Goal: Information Seeking & Learning: Learn about a topic

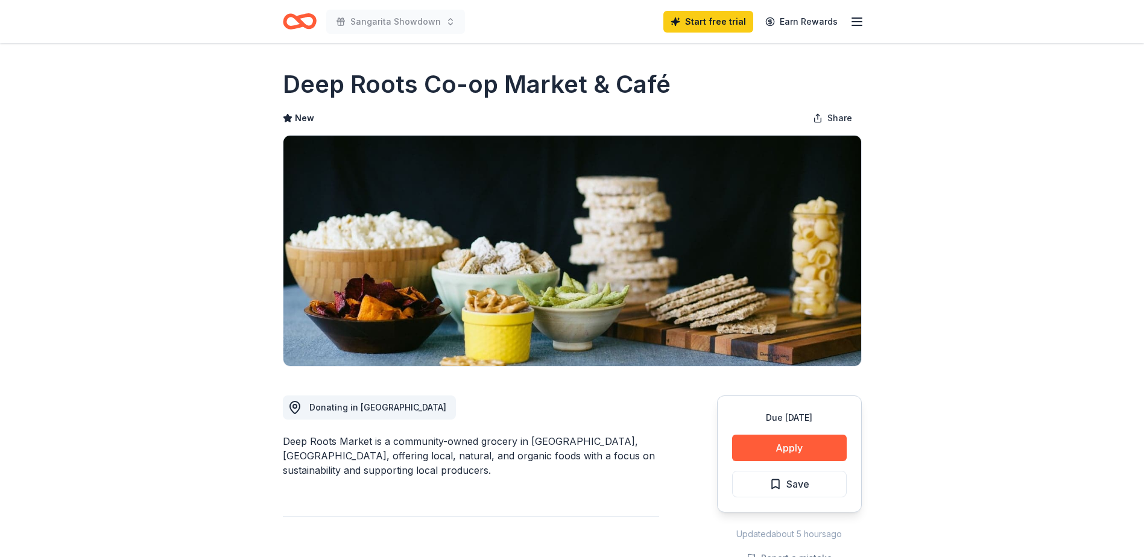
click at [310, 27] on icon "Home" at bounding box center [304, 21] width 19 height 12
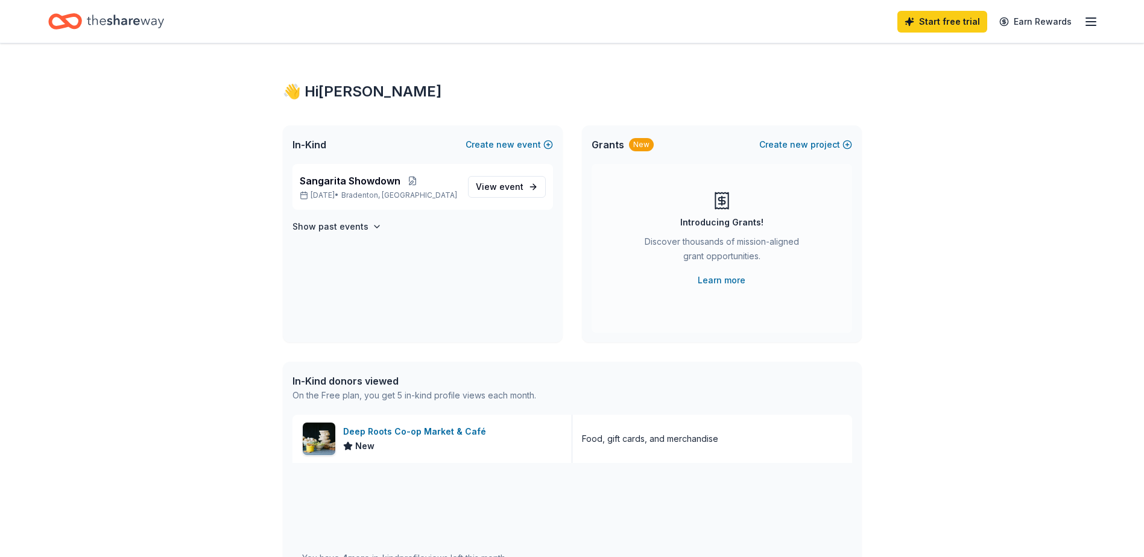
click at [109, 25] on icon "Home" at bounding box center [125, 20] width 77 height 13
click at [62, 22] on icon "Home" at bounding box center [65, 21] width 34 height 28
click at [1089, 18] on line "button" at bounding box center [1091, 18] width 10 height 0
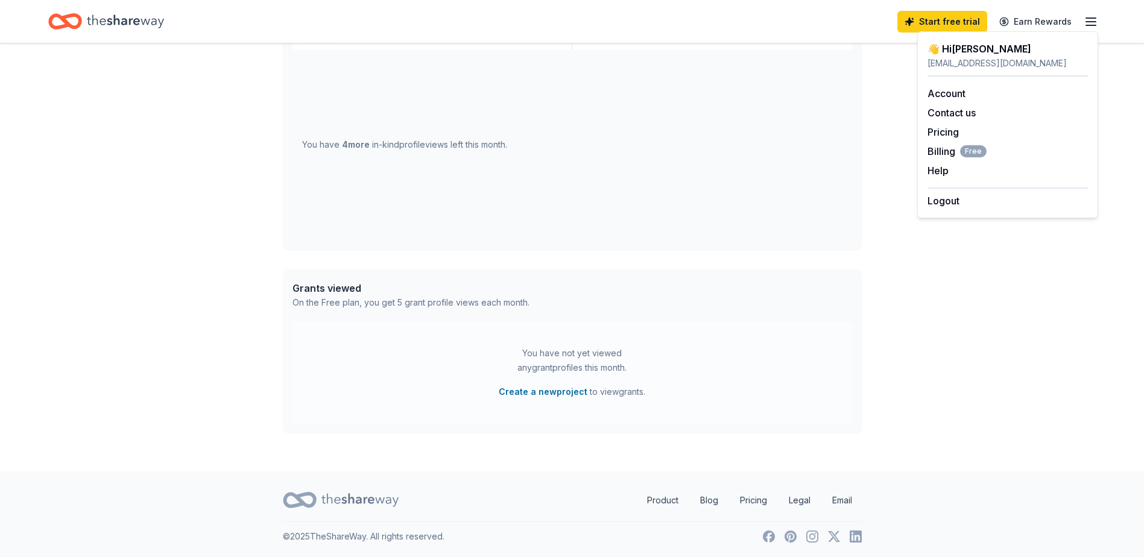
scroll to position [415, 0]
click at [93, 28] on icon "Home" at bounding box center [125, 21] width 77 height 25
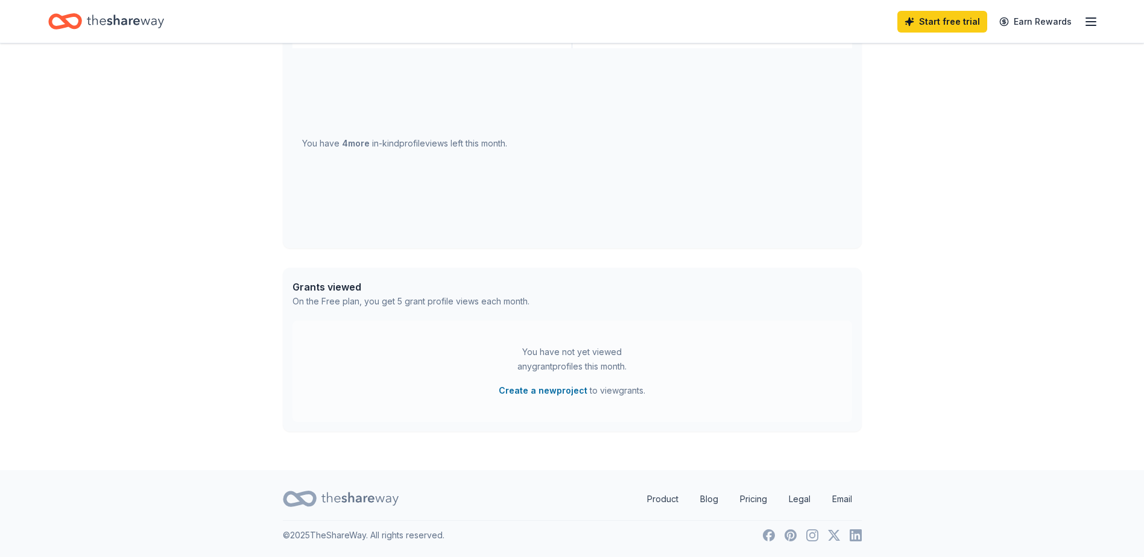
scroll to position [0, 0]
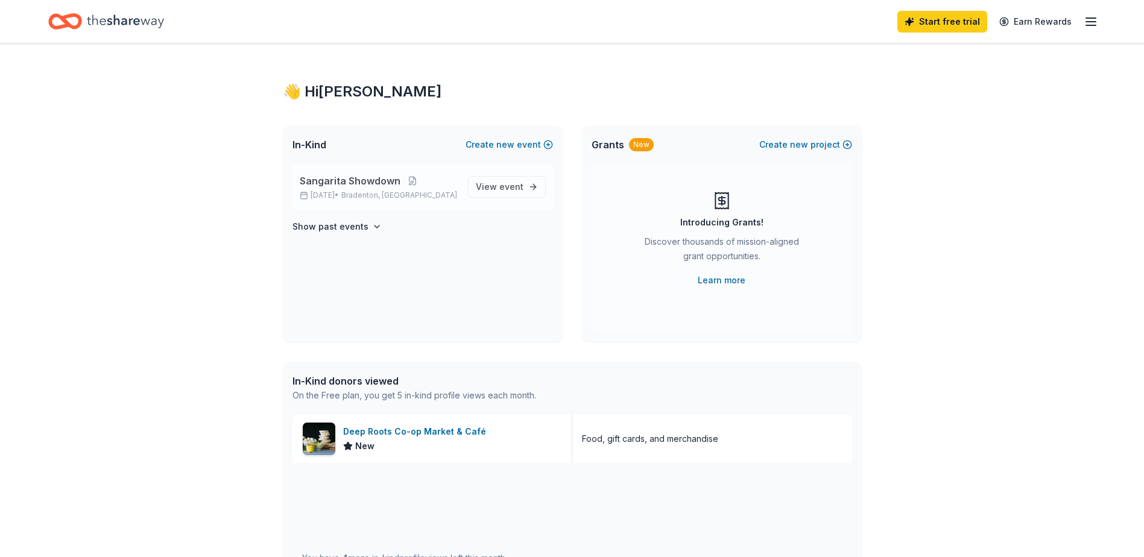
click at [365, 188] on div "Sangarita Showdown Nov 14, 2025 • Bradenton, FL" at bounding box center [379, 187] width 159 height 27
click at [367, 181] on span "Sangarita Showdown" at bounding box center [350, 181] width 101 height 14
click at [499, 181] on span "View event" at bounding box center [500, 187] width 48 height 14
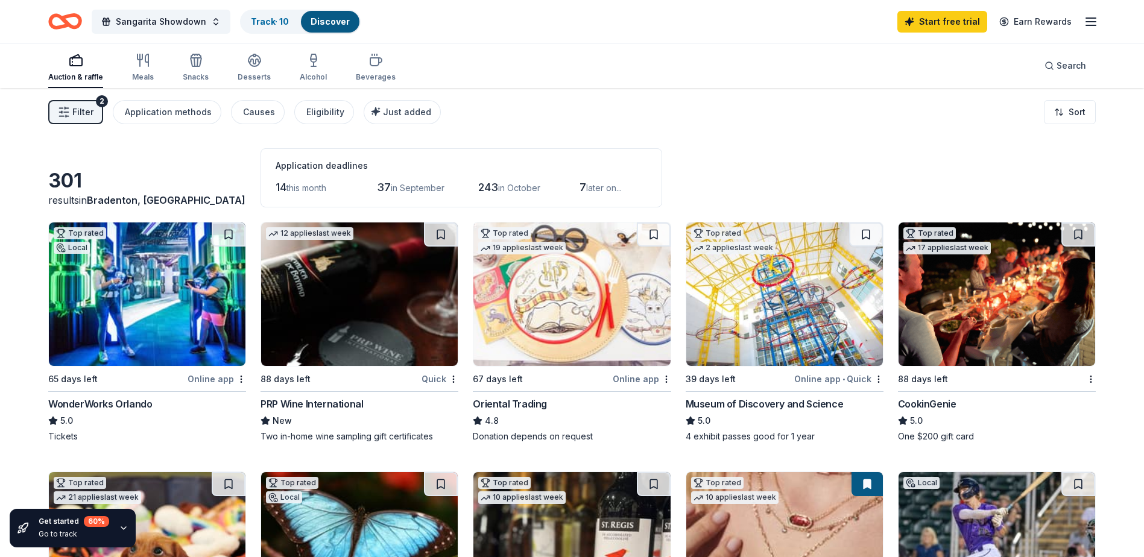
click at [206, 379] on div "Online app" at bounding box center [217, 378] width 58 height 15
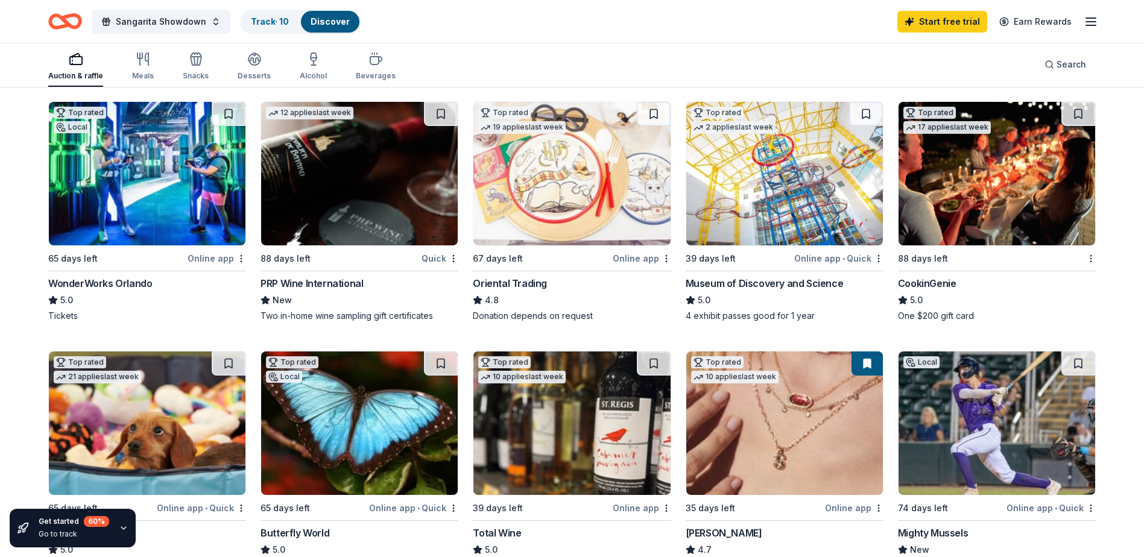
scroll to position [60, 0]
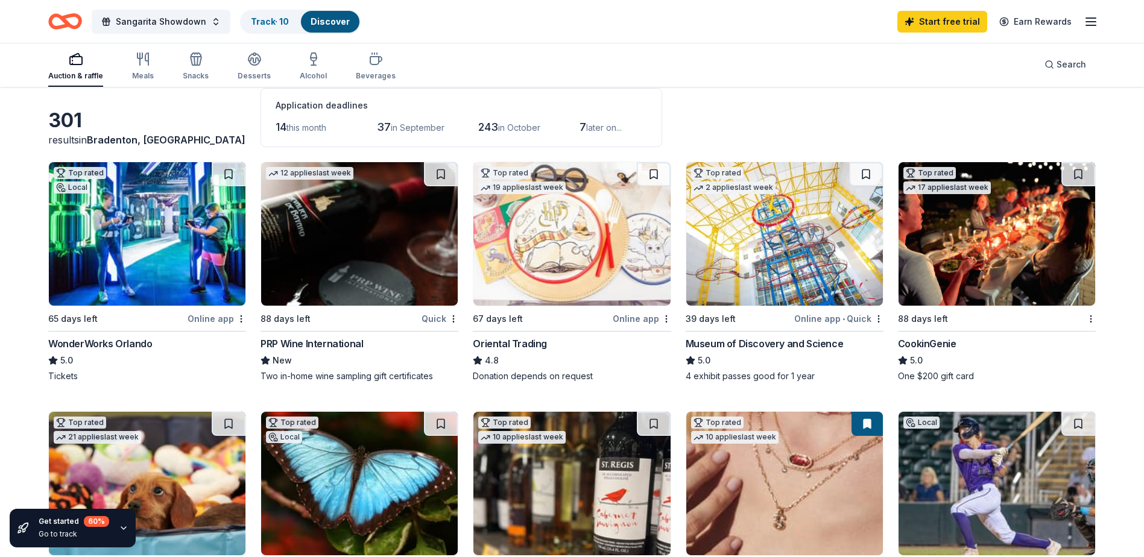
click at [777, 343] on div "Museum of Discovery and Science" at bounding box center [765, 343] width 158 height 14
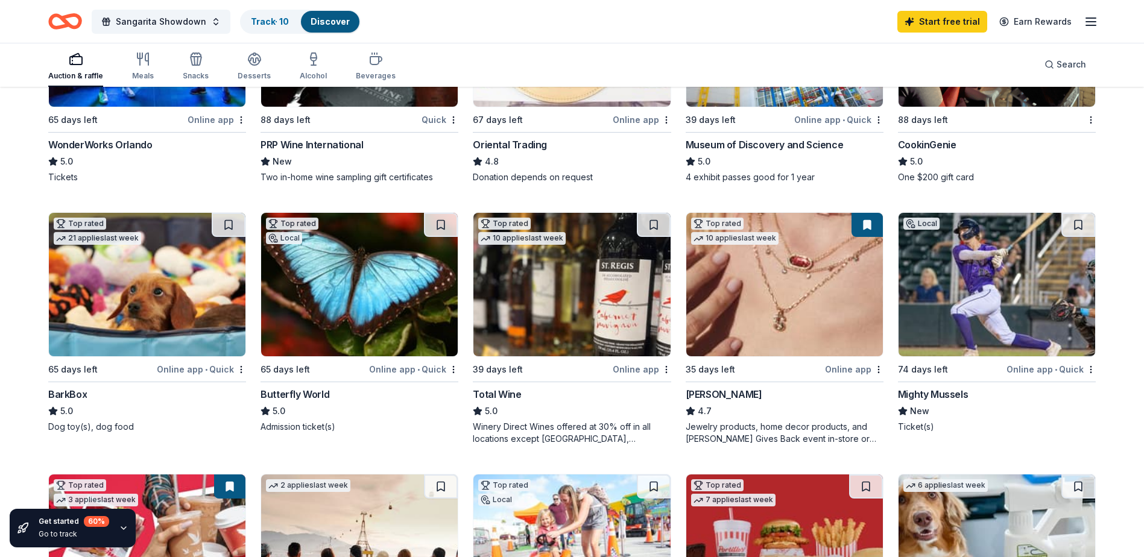
scroll to position [301, 0]
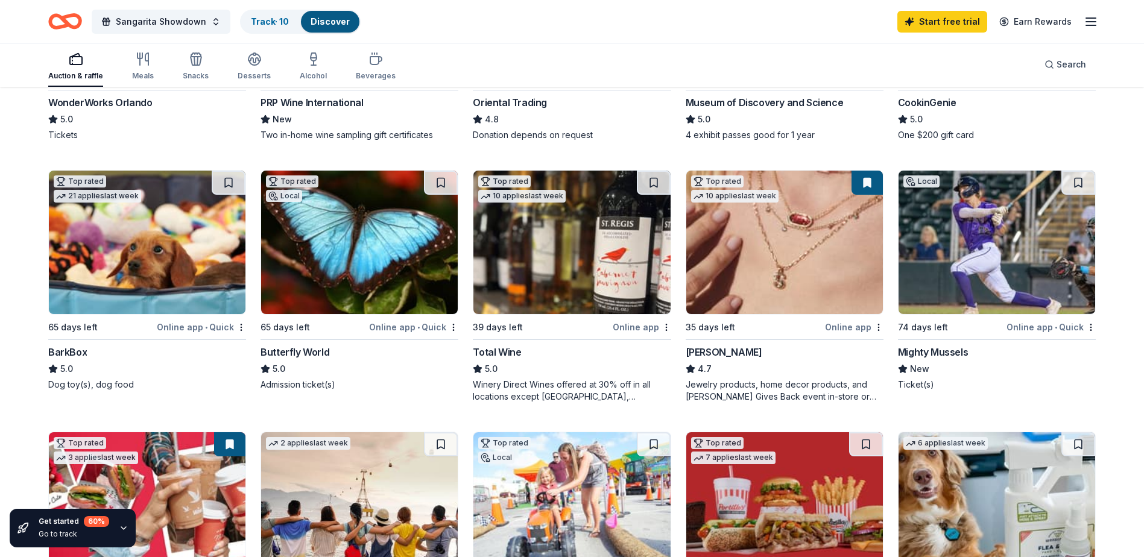
click at [317, 352] on div "Butterfly World" at bounding box center [294, 352] width 69 height 14
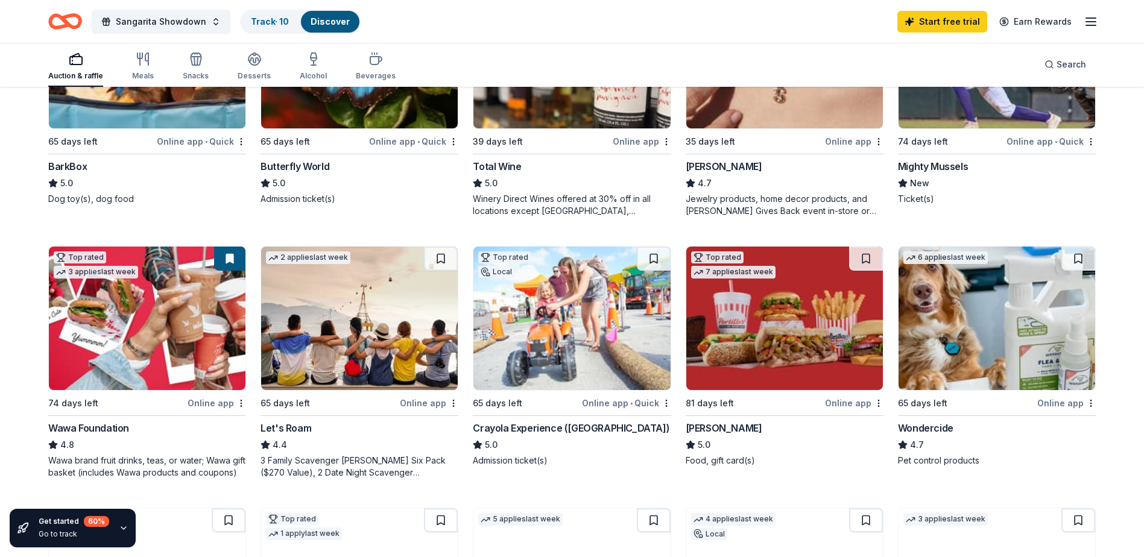
scroll to position [482, 0]
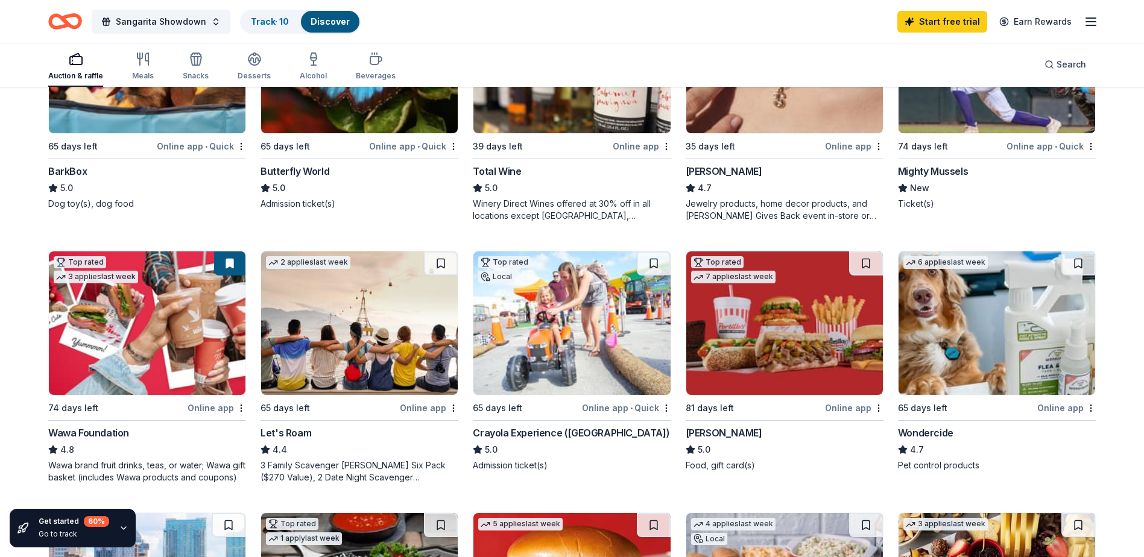
click at [853, 145] on div "Online app" at bounding box center [854, 146] width 58 height 15
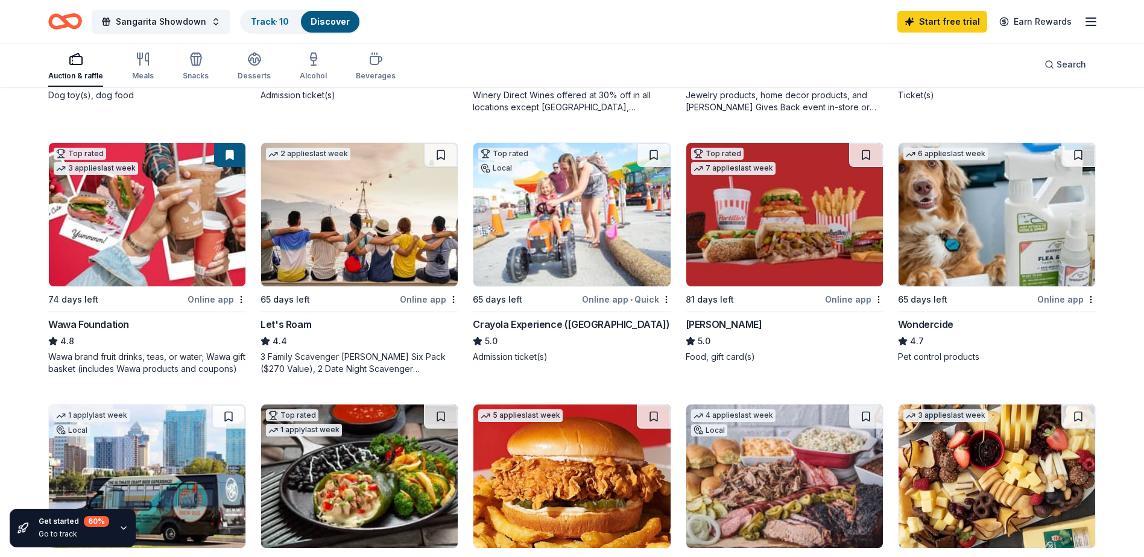
scroll to position [603, 0]
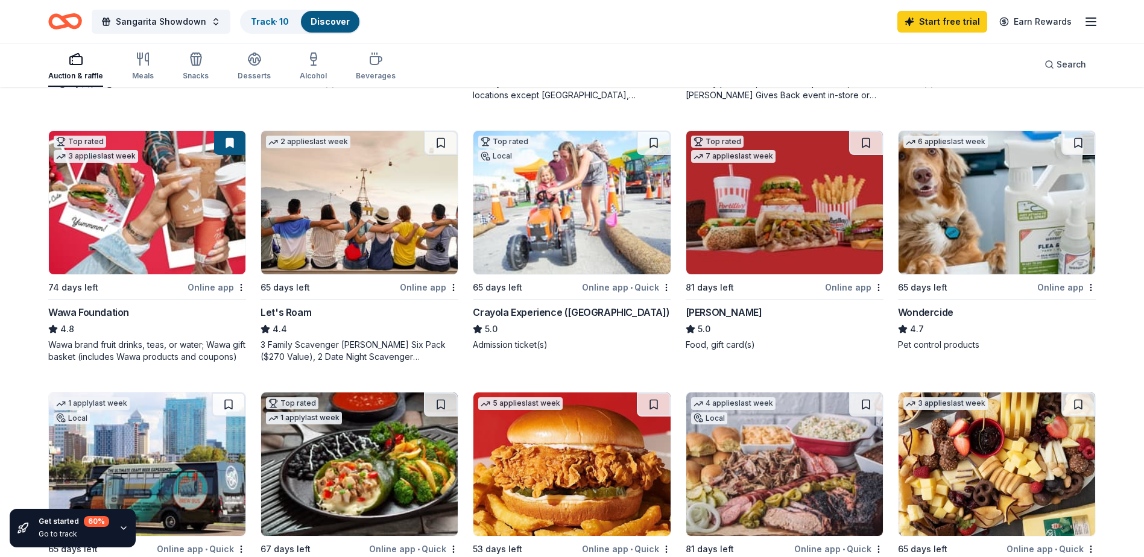
click at [136, 242] on img at bounding box center [147, 203] width 197 height 144
click at [539, 231] on img at bounding box center [571, 203] width 197 height 144
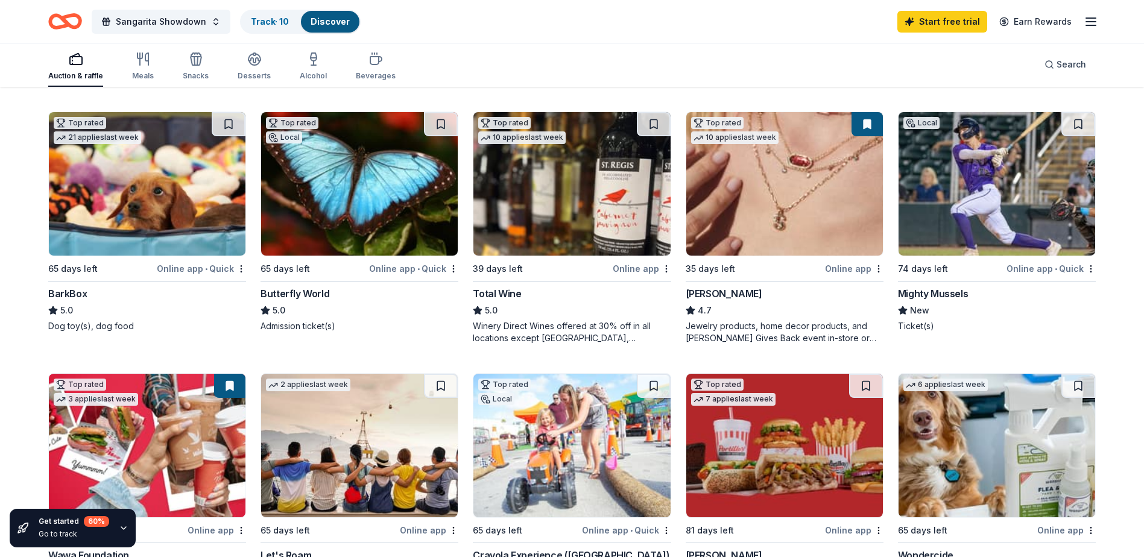
scroll to position [339, 0]
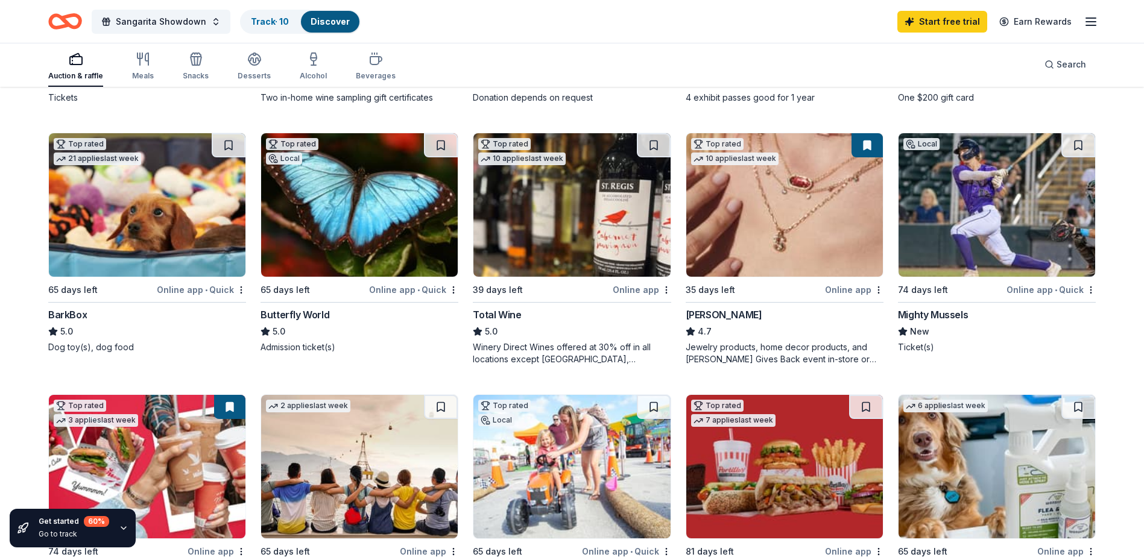
click at [963, 207] on img at bounding box center [996, 205] width 197 height 144
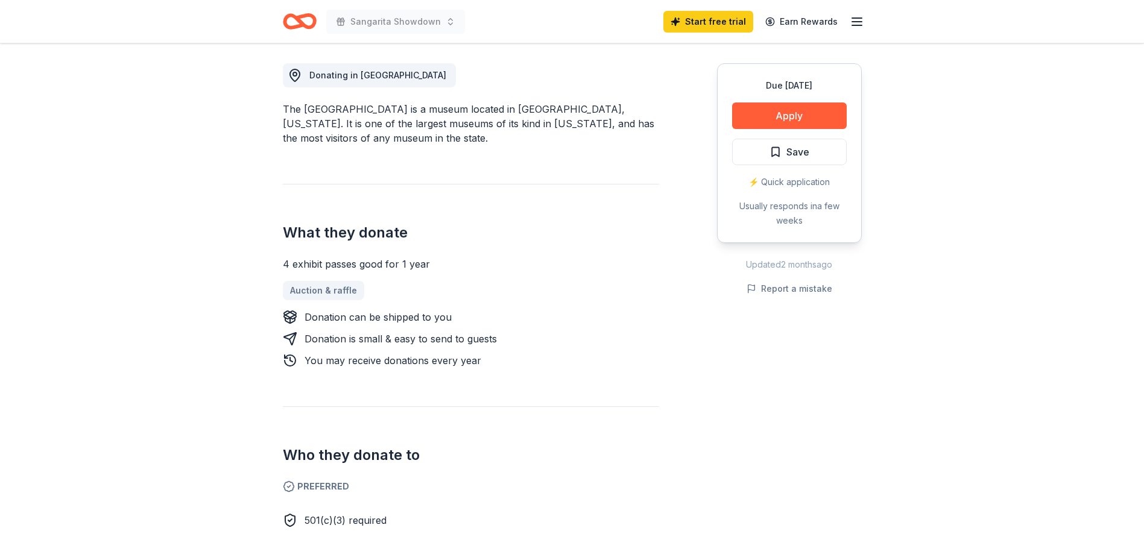
scroll to position [362, 0]
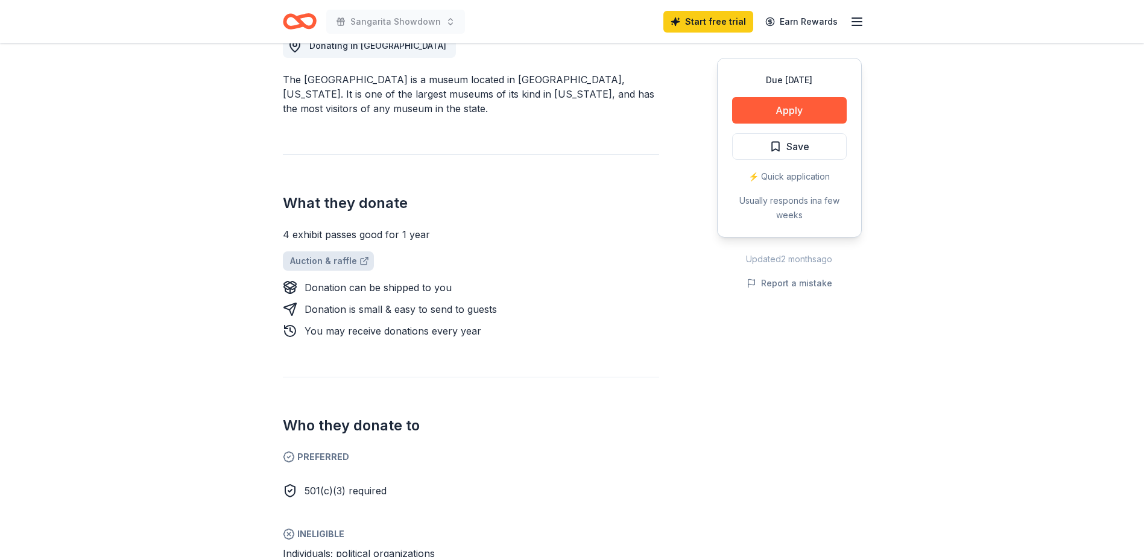
click at [330, 259] on link "Auction & raffle" at bounding box center [328, 260] width 91 height 19
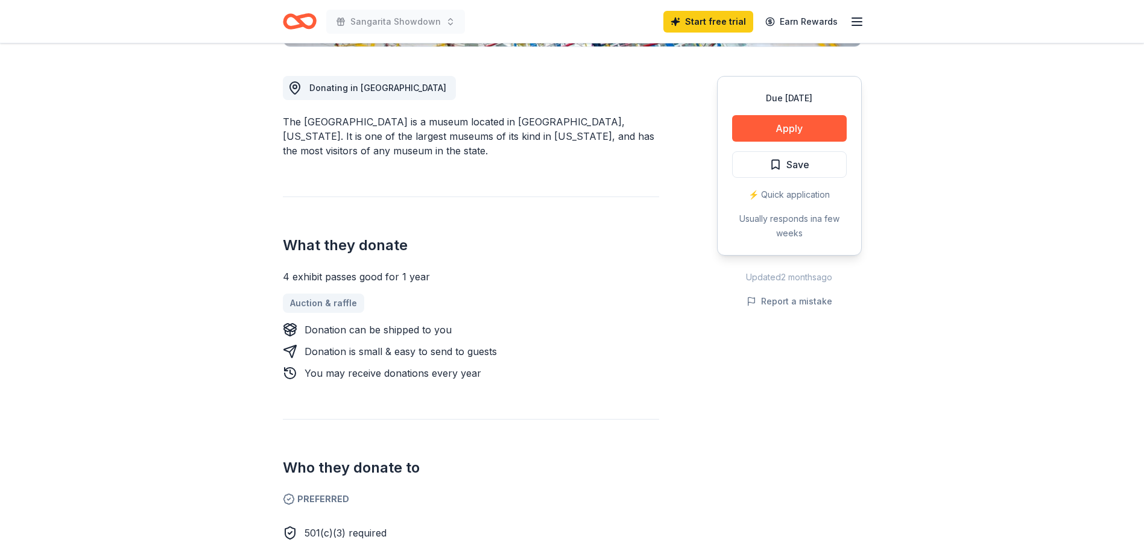
scroll to position [0, 0]
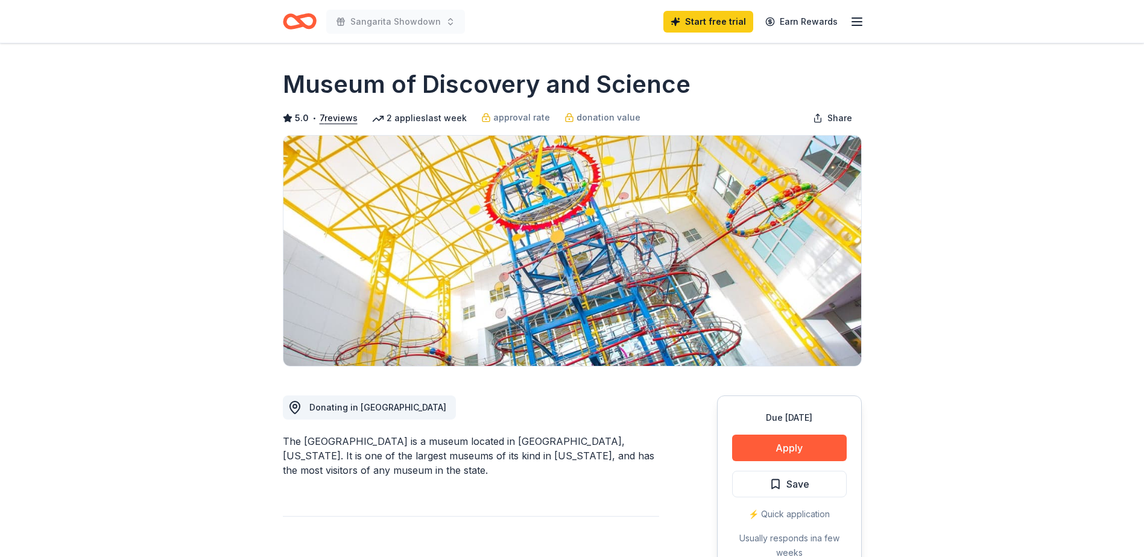
drag, startPoint x: 467, startPoint y: 440, endPoint x: 312, endPoint y: 437, distance: 155.0
click at [312, 437] on div "The Museum of Discovery and Science is a museum located in Fort Lauderdale, Flo…" at bounding box center [471, 455] width 376 height 43
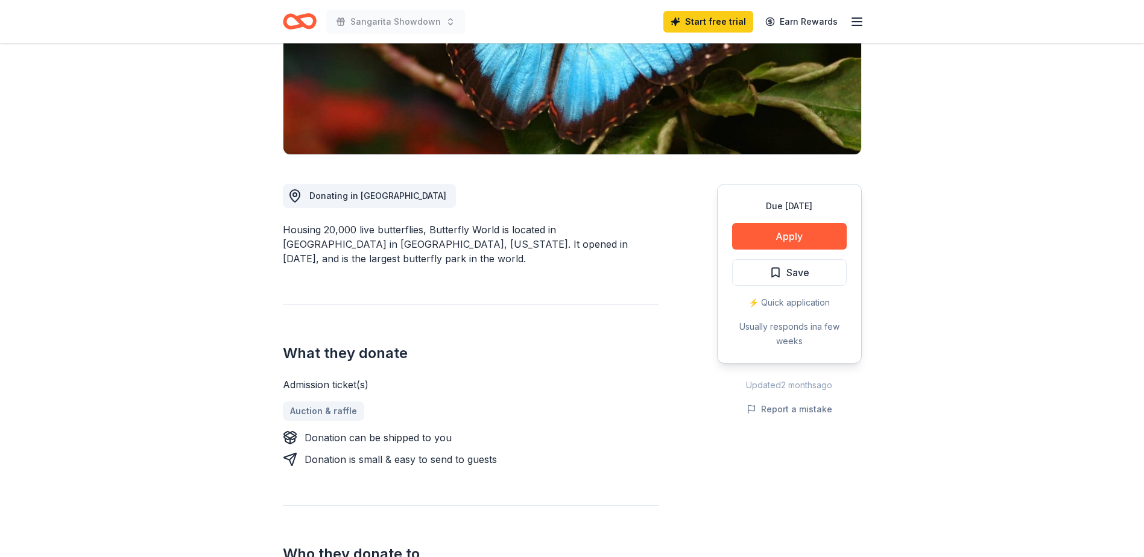
scroll to position [241, 0]
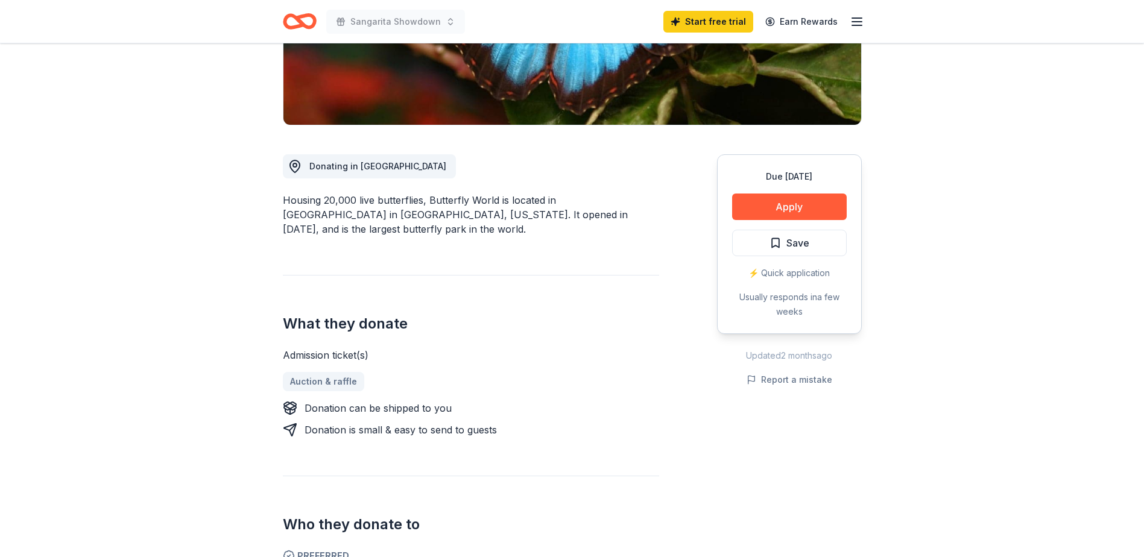
click at [352, 166] on span "Donating in FL" at bounding box center [377, 166] width 137 height 10
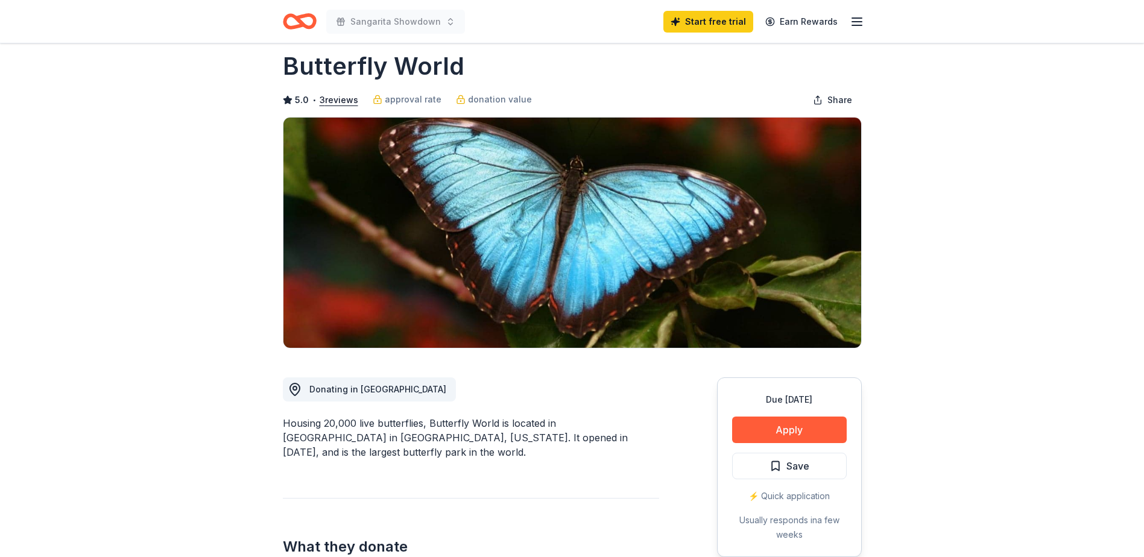
scroll to position [0, 0]
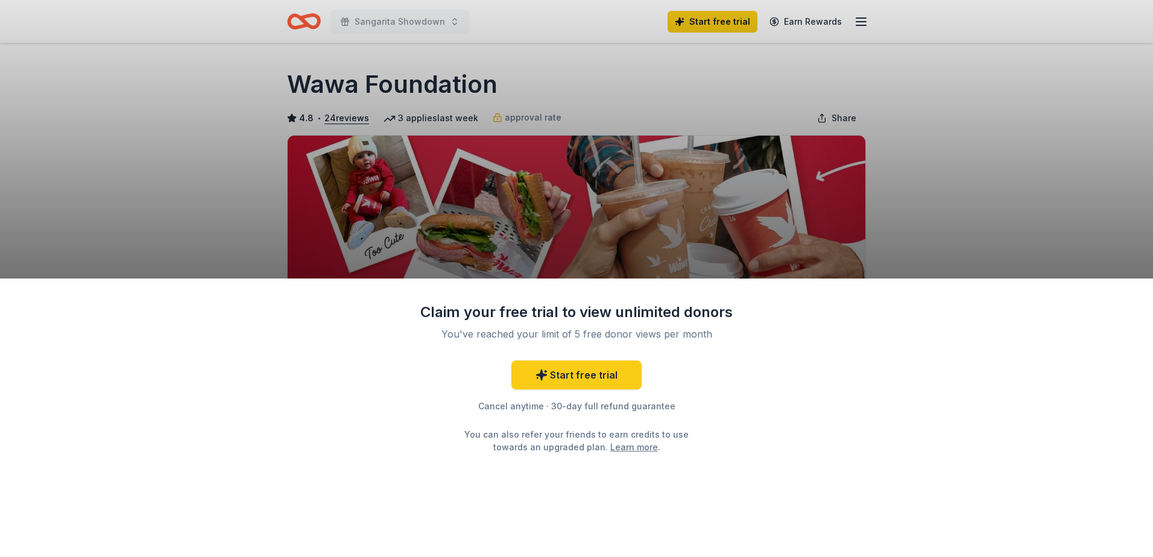
click at [611, 211] on div "Claim your free trial to view unlimited donors You've reached your limit of 5 f…" at bounding box center [576, 278] width 1153 height 557
